Goal: Information Seeking & Learning: Understand process/instructions

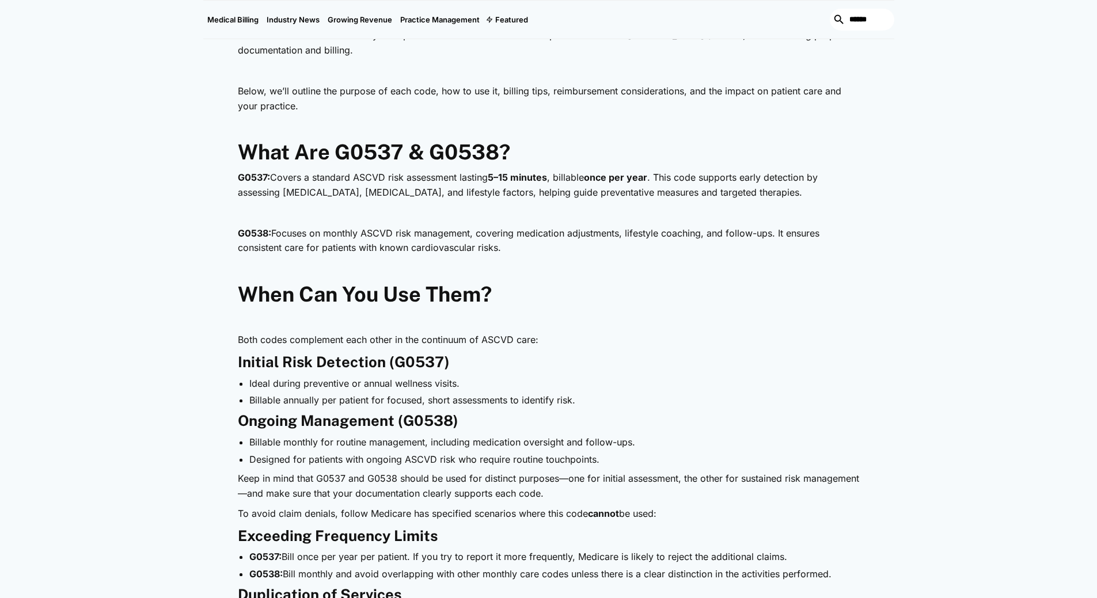
scroll to position [595, 0]
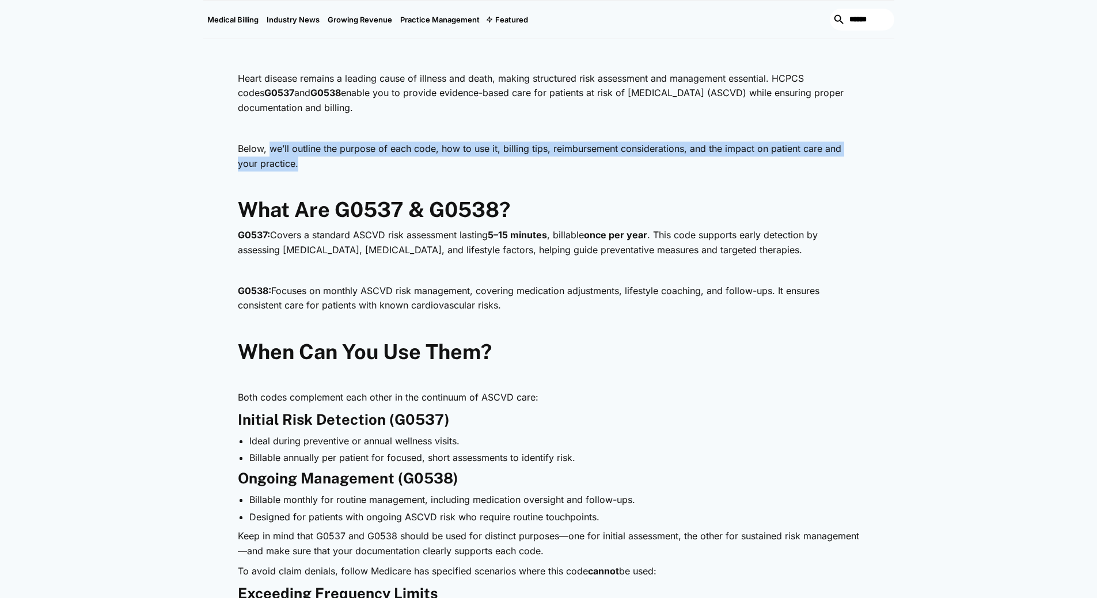
drag, startPoint x: 268, startPoint y: 149, endPoint x: 853, endPoint y: 164, distance: 585.2
click at [853, 164] on p "Below, we’ll outline the purpose of each code, how to use it, billing tips, rei…" at bounding box center [549, 156] width 622 height 29
drag, startPoint x: 439, startPoint y: 272, endPoint x: 753, endPoint y: 305, distance: 315.5
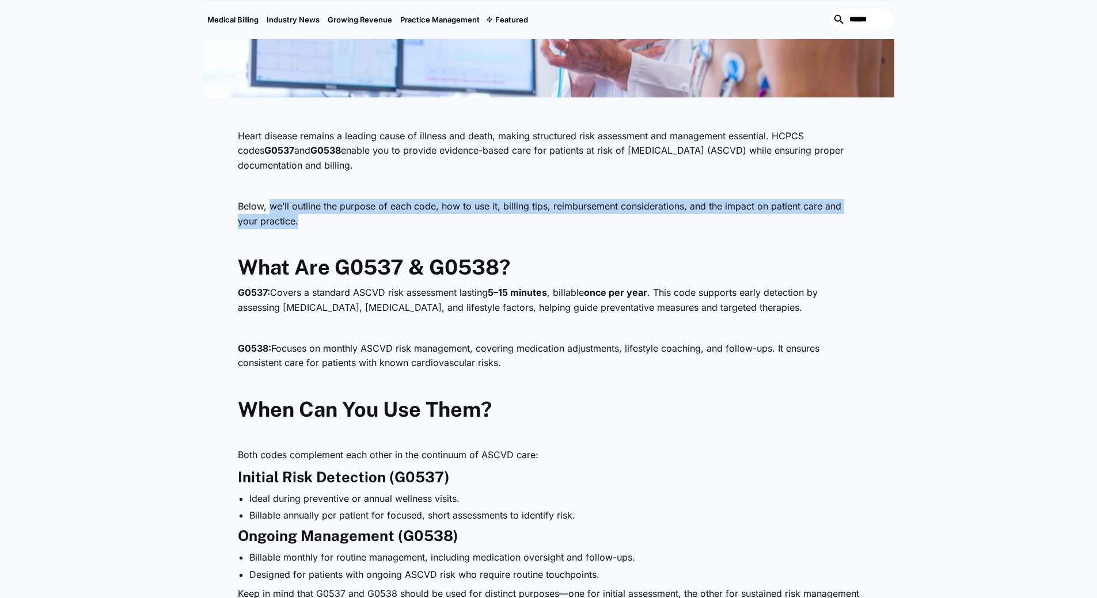
scroll to position [480, 0]
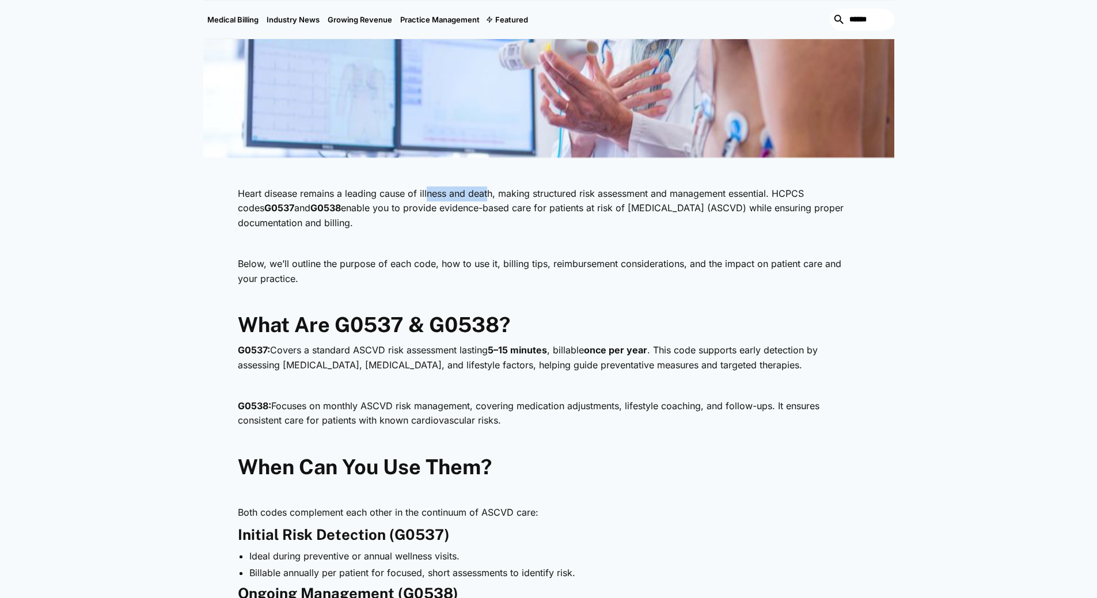
drag, startPoint x: 435, startPoint y: 196, endPoint x: 486, endPoint y: 196, distance: 51.2
click at [486, 196] on p "Heart disease remains a leading cause of illness and death, making structured r…" at bounding box center [549, 209] width 622 height 44
drag, startPoint x: 564, startPoint y: 192, endPoint x: 674, endPoint y: 218, distance: 112.4
click at [674, 218] on p "Heart disease remains a leading cause of illness and death, making structured r…" at bounding box center [549, 209] width 622 height 44
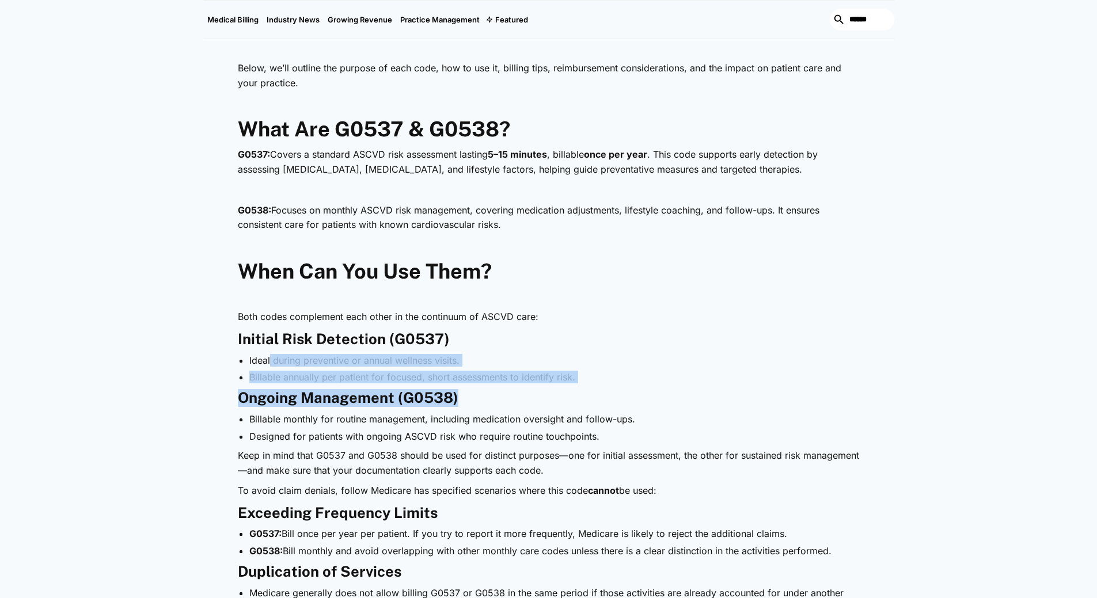
drag, startPoint x: 269, startPoint y: 365, endPoint x: 565, endPoint y: 393, distance: 297.9
click at [563, 394] on h3 "Ongoing Management (G0538)" at bounding box center [549, 398] width 622 height 18
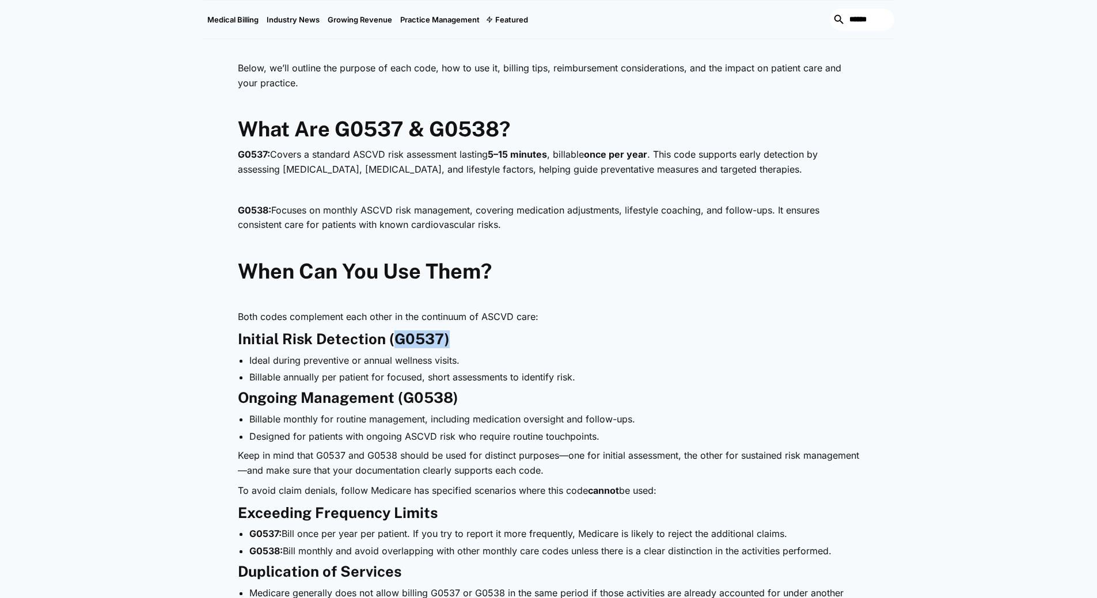
drag, startPoint x: 394, startPoint y: 341, endPoint x: 496, endPoint y: 341, distance: 102.5
click at [496, 341] on h3 "Initial Risk Detection (G0537)" at bounding box center [549, 340] width 622 height 18
drag, startPoint x: 282, startPoint y: 357, endPoint x: 463, endPoint y: 357, distance: 181.4
click at [463, 357] on li "Ideal during preventive or annual wellness visits." at bounding box center [554, 360] width 610 height 13
drag, startPoint x: 256, startPoint y: 366, endPoint x: 520, endPoint y: 362, distance: 263.8
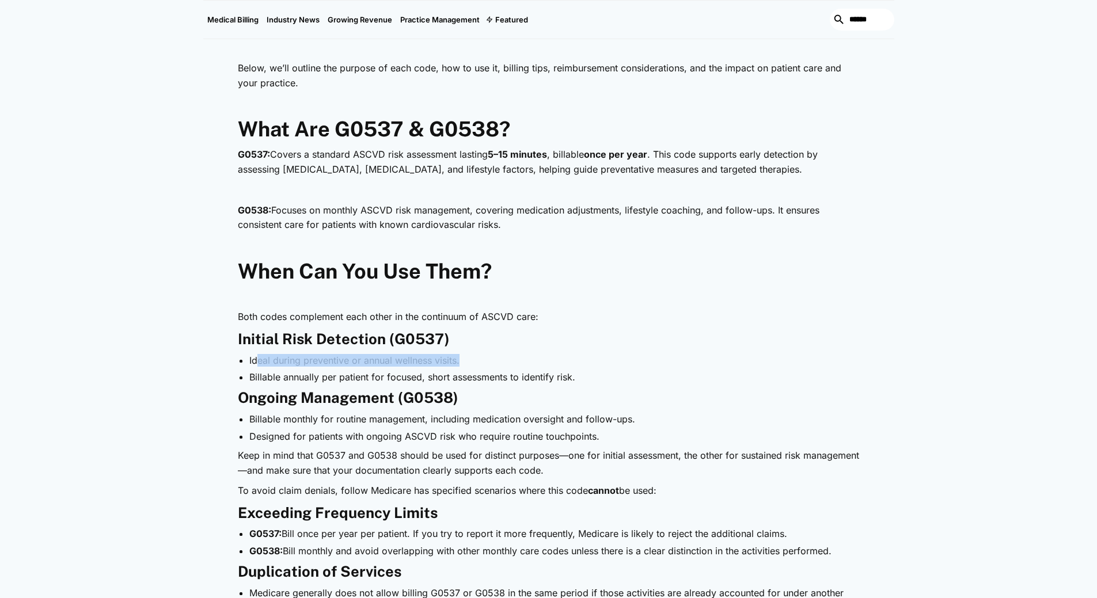
click at [520, 362] on li "Ideal during preventive or annual wellness visits." at bounding box center [554, 360] width 610 height 13
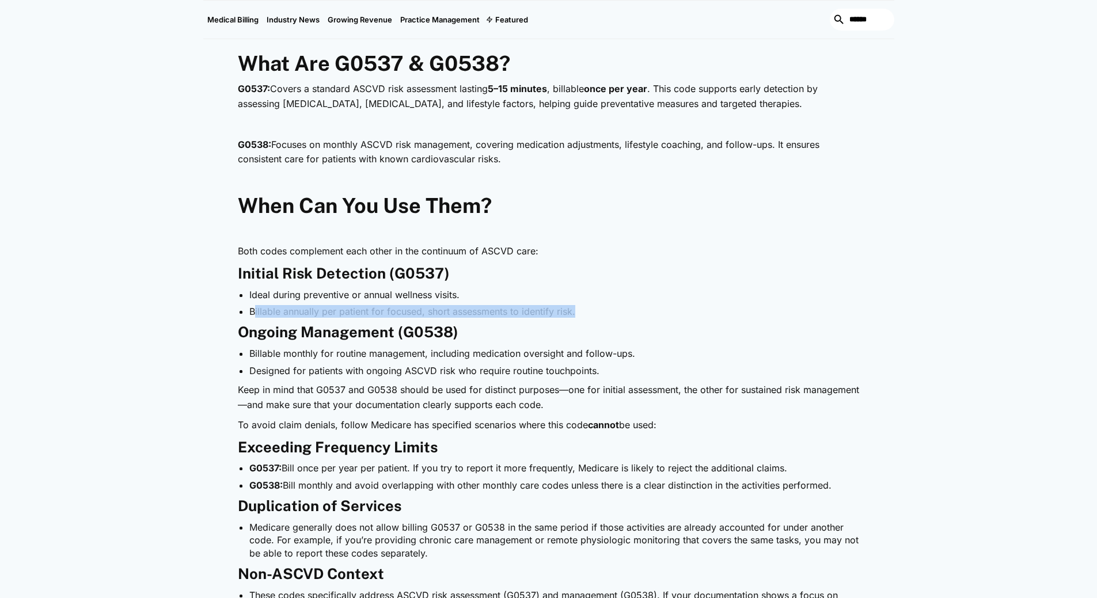
drag, startPoint x: 254, startPoint y: 310, endPoint x: 622, endPoint y: 316, distance: 368.6
click at [622, 316] on li "Billable annually per patient for focused, short assessments to identify risk." at bounding box center [554, 311] width 610 height 13
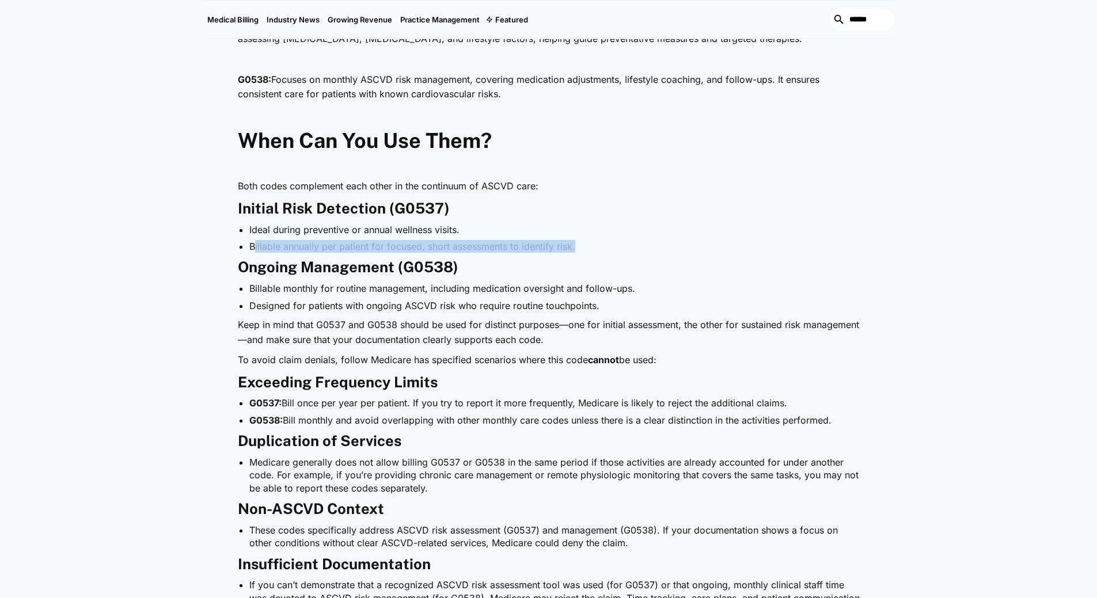
scroll to position [937, 0]
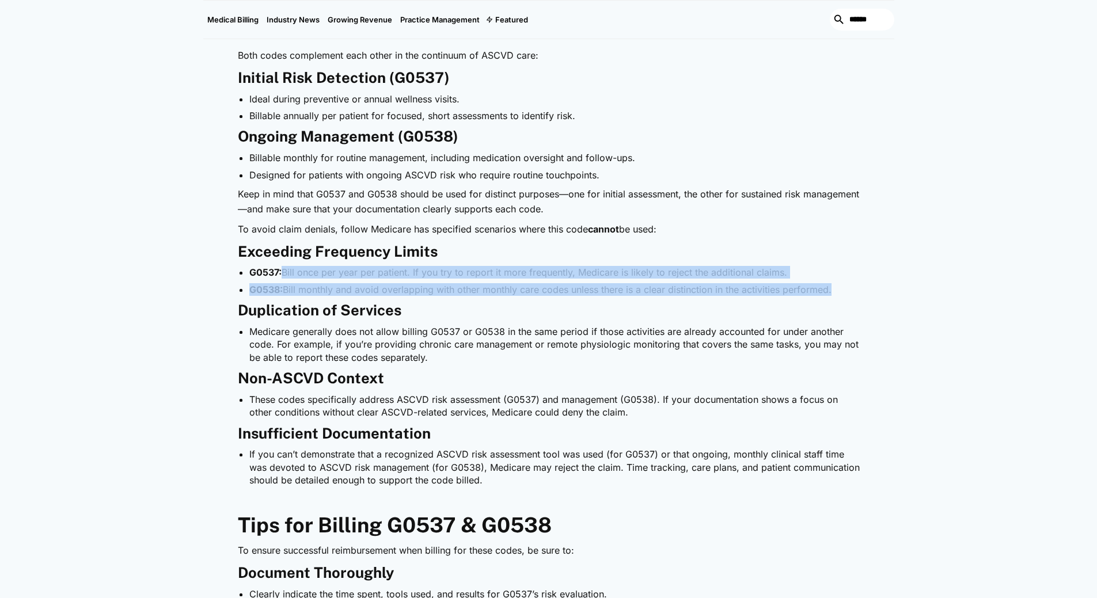
drag, startPoint x: 301, startPoint y: 275, endPoint x: 837, endPoint y: 292, distance: 535.8
click at [837, 292] on ul "G0537: [PERSON_NAME] once per year per patient. If you try to report it more fr…" at bounding box center [549, 281] width 622 height 30
click at [533, 332] on li "Medicare generally does not allow billing G0537 or G0538 in the same period if …" at bounding box center [554, 344] width 610 height 39
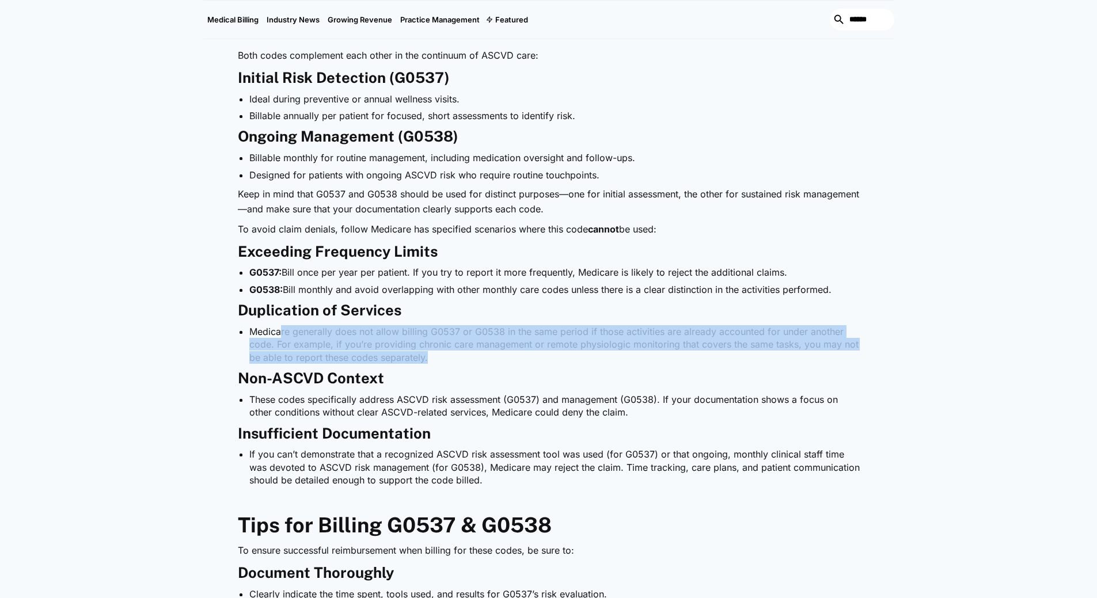
drag, startPoint x: 280, startPoint y: 330, endPoint x: 585, endPoint y: 363, distance: 307.0
click at [585, 363] on li "Medicare generally does not allow billing G0537 or G0538 in the same period if …" at bounding box center [554, 344] width 610 height 39
click at [497, 363] on li "Medicare generally does not allow billing G0537 or G0538 in the same period if …" at bounding box center [554, 344] width 610 height 39
drag, startPoint x: 299, startPoint y: 335, endPoint x: 820, endPoint y: 371, distance: 522.4
click at [820, 371] on div "Heart disease remains a leading cause of illness and death, making structured r…" at bounding box center [549, 434] width 622 height 1421
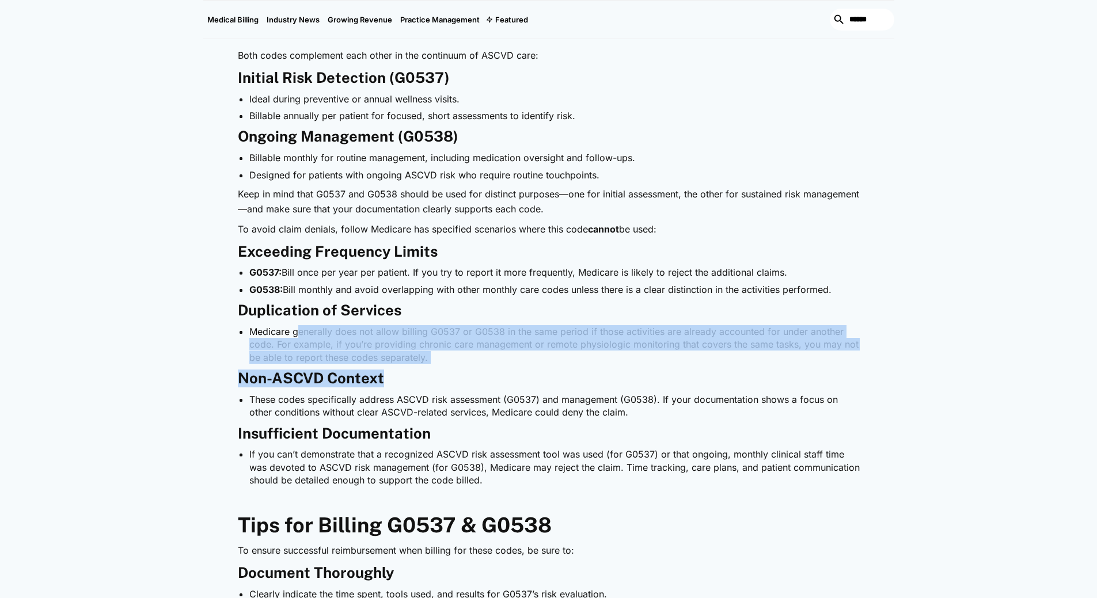
scroll to position [1002, 0]
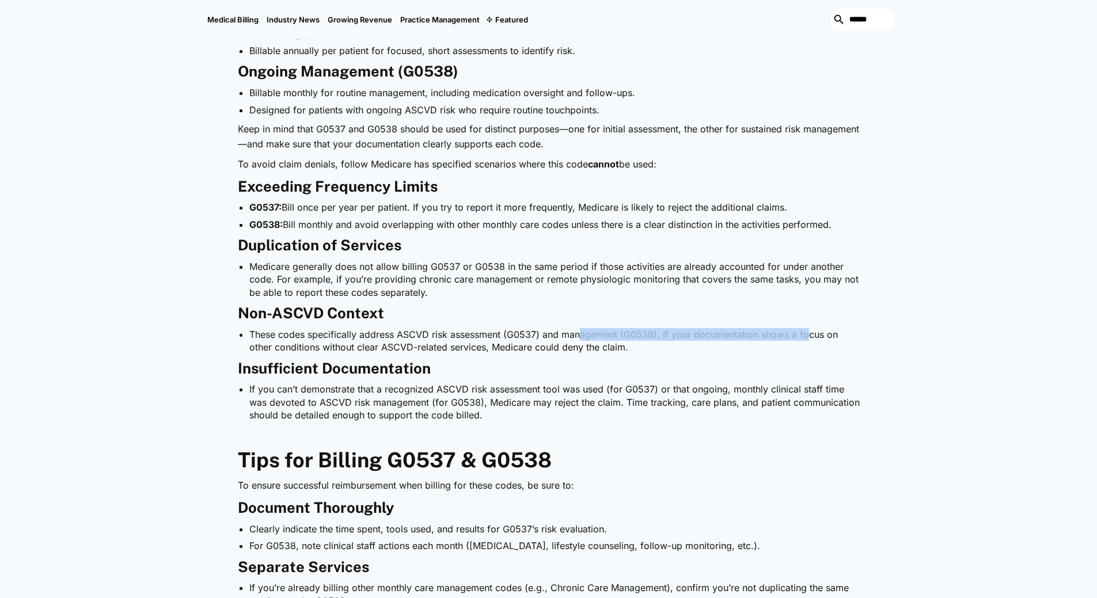
drag, startPoint x: 581, startPoint y: 335, endPoint x: 806, endPoint y: 335, distance: 224.6
click at [806, 335] on li "These codes specifically address ASCVD risk assessment (G0537) and management (…" at bounding box center [554, 341] width 610 height 26
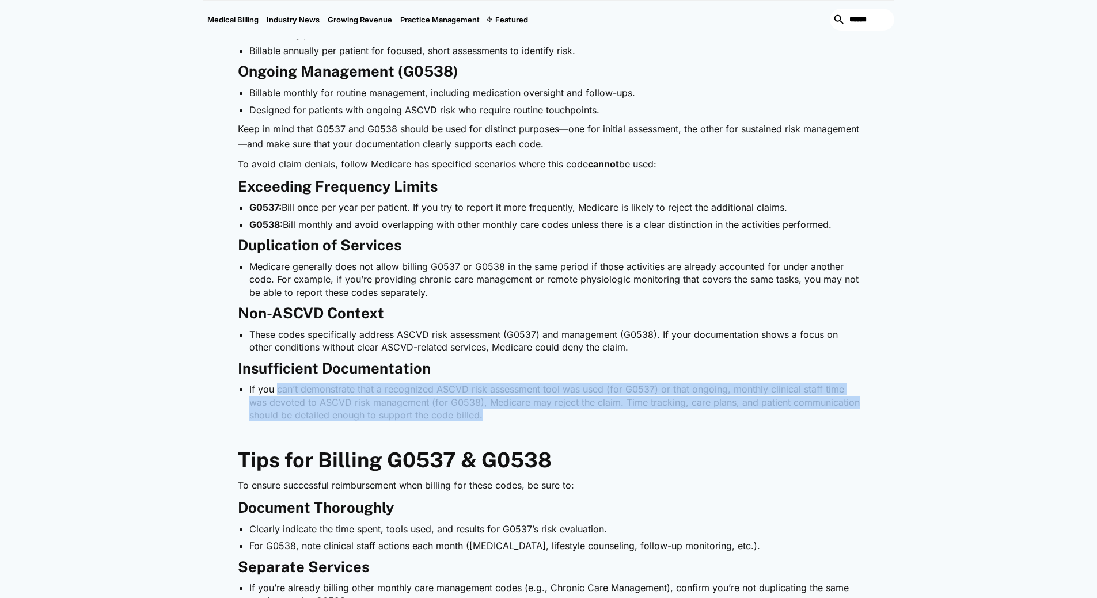
drag, startPoint x: 279, startPoint y: 392, endPoint x: 508, endPoint y: 415, distance: 230.9
click at [508, 415] on li "If you can’t demonstrate that a recognized ASCVD risk assessment tool was used …" at bounding box center [554, 402] width 610 height 39
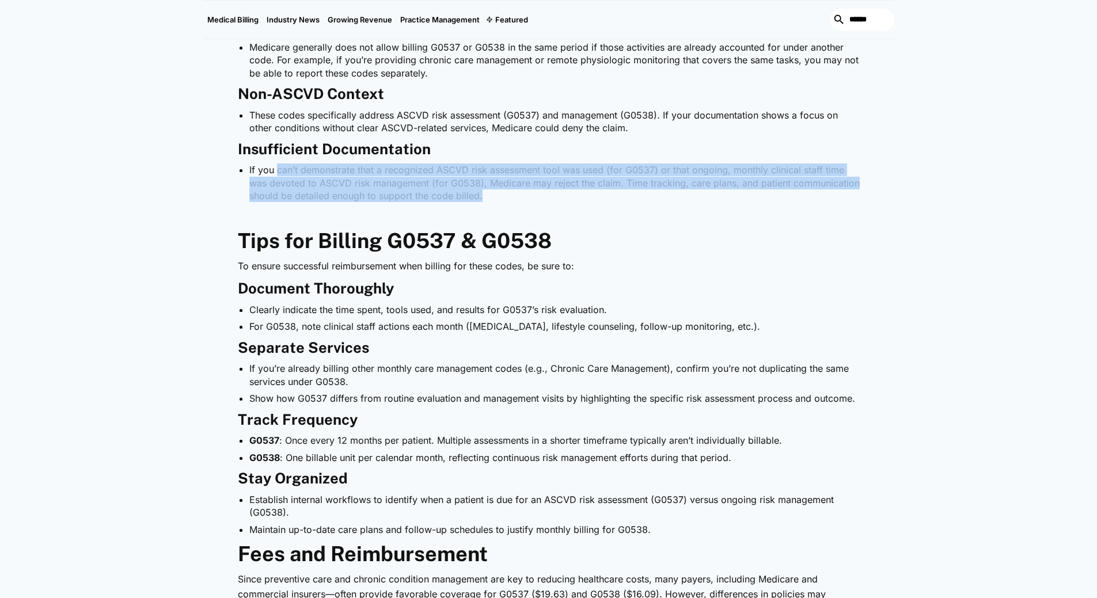
scroll to position [933, 0]
